Goal: Task Accomplishment & Management: Complete application form

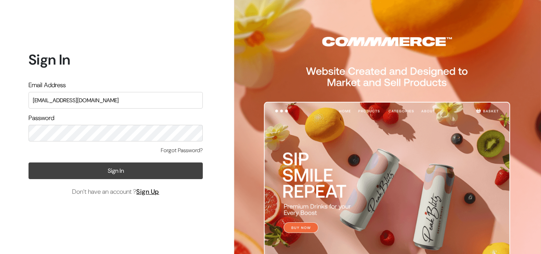
click at [145, 175] on button "Sign In" at bounding box center [116, 170] width 174 height 17
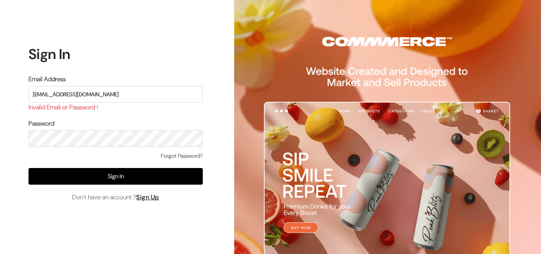
type input "[EMAIL_ADDRESS][DOMAIN_NAME]"
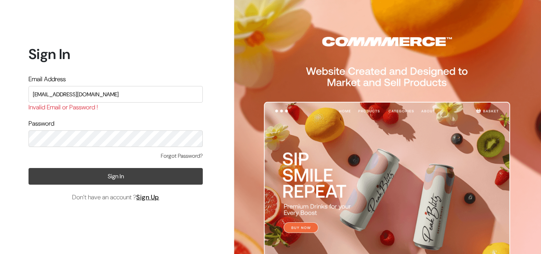
click at [145, 182] on button "Sign In" at bounding box center [116, 176] width 174 height 17
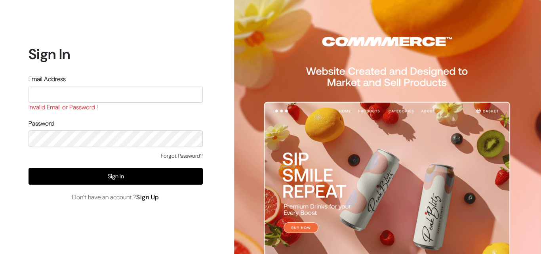
click at [147, 194] on link "Sign Up" at bounding box center [147, 197] width 23 height 8
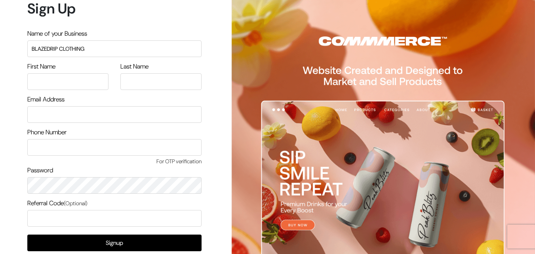
type input "BLAZEDRIP CLOTHING"
click at [78, 84] on input "text" at bounding box center [67, 81] width 81 height 17
type input "BLAZEDRIP"
click at [150, 80] on input "text" at bounding box center [160, 81] width 81 height 17
type input "CLOTHIING.CO"
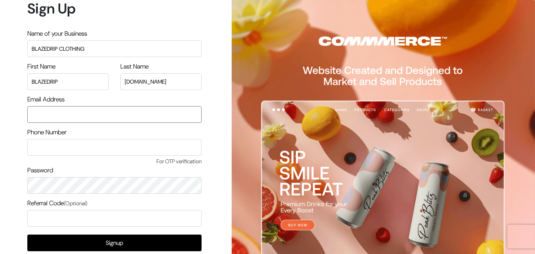
click at [131, 110] on input "email" at bounding box center [114, 114] width 174 height 17
type input "tharunladdu2009@gmail.com"
click at [120, 142] on input "text" at bounding box center [114, 147] width 174 height 17
type input "9035243231"
click at [104, 221] on input "text" at bounding box center [114, 218] width 174 height 17
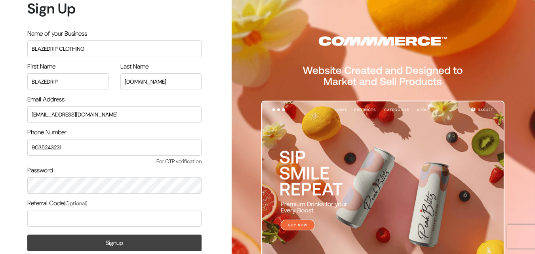
click at [106, 242] on button "Signup" at bounding box center [114, 242] width 174 height 17
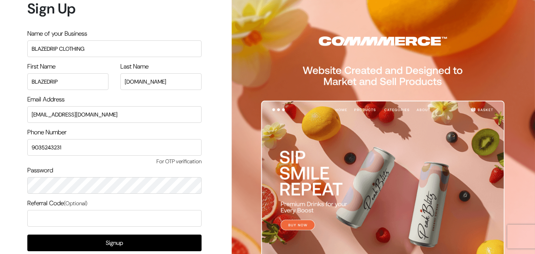
scroll to position [46, 0]
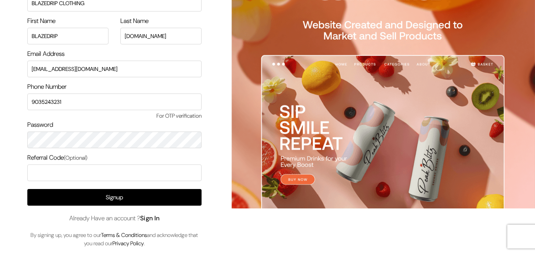
click at [158, 219] on link "Sign In" at bounding box center [150, 218] width 20 height 8
